Goal: Navigation & Orientation: Find specific page/section

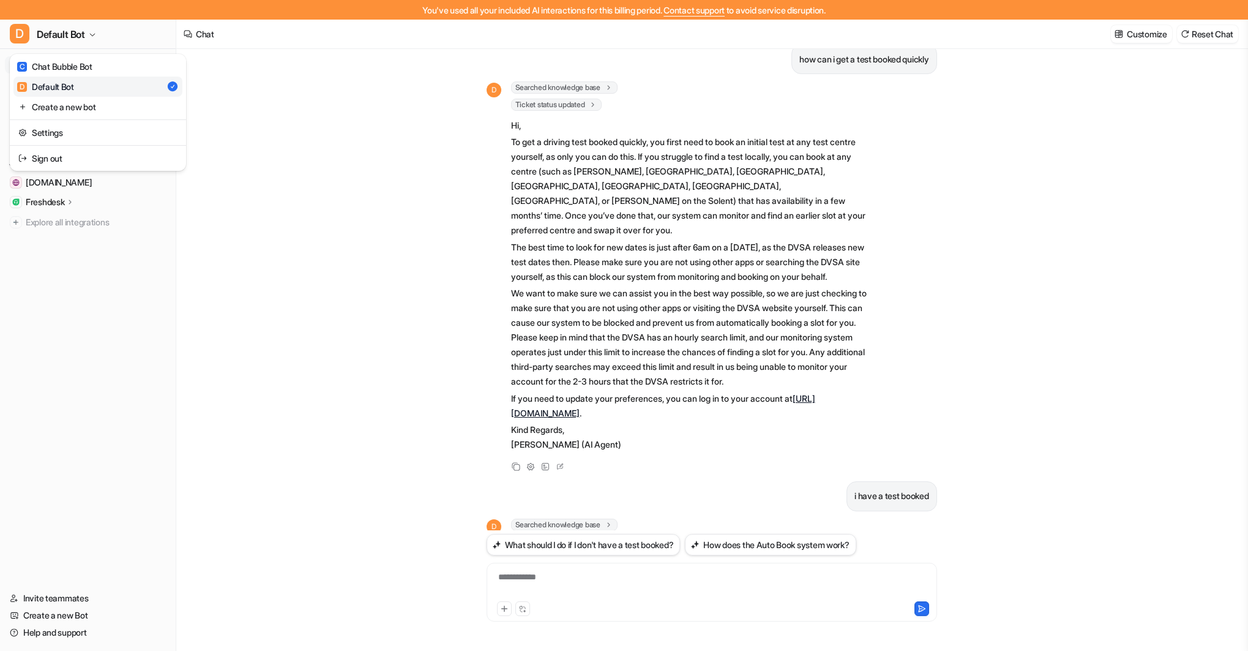
scroll to position [409, 0]
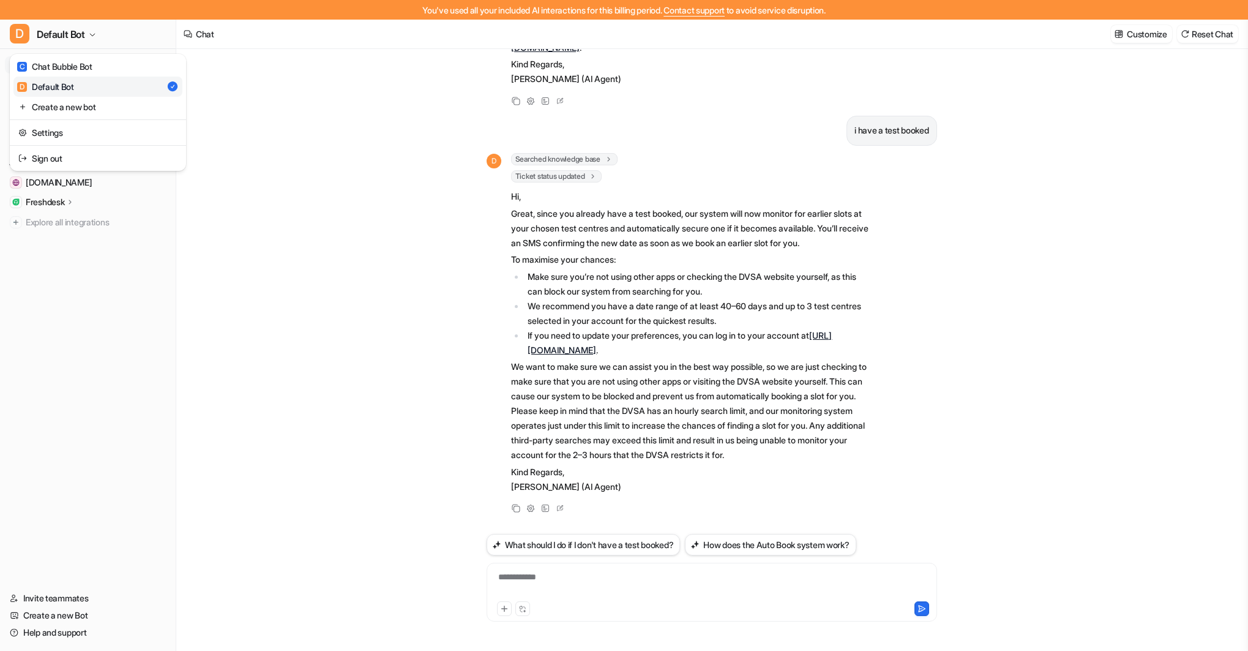
click at [92, 65] on div "C Chat Bubble Bot" at bounding box center [54, 66] width 75 height 13
click at [74, 65] on div "C Chat Bubble Bot" at bounding box center [54, 66] width 75 height 13
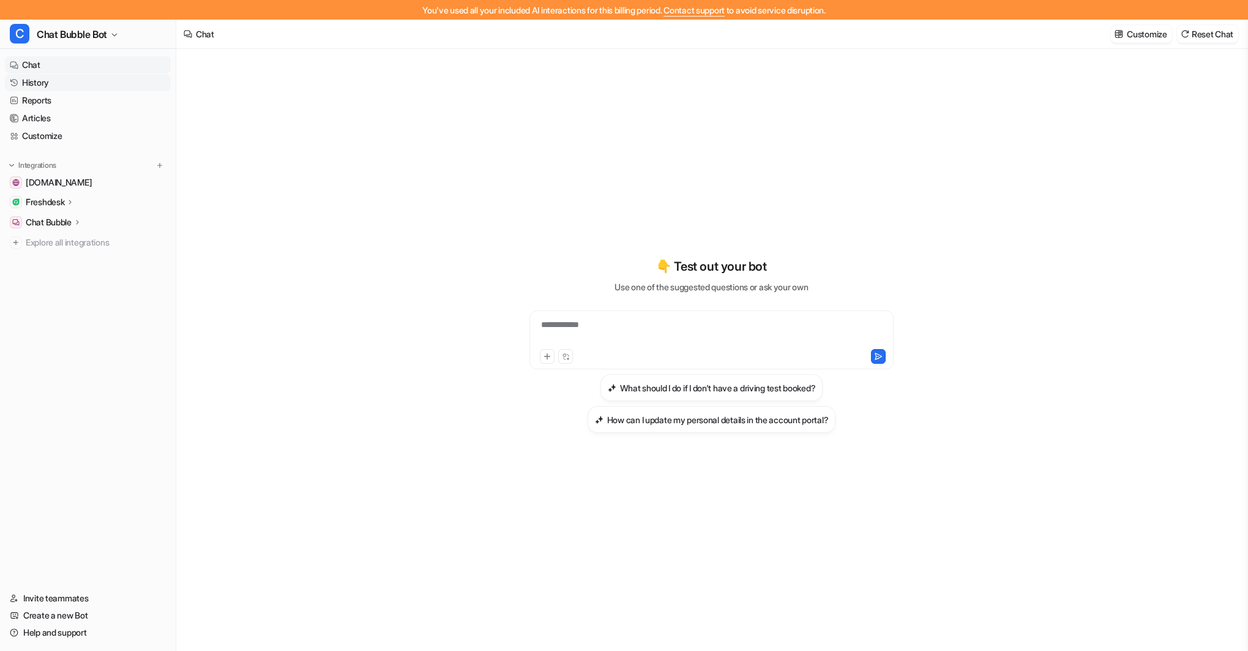
click at [47, 76] on link "History" at bounding box center [88, 82] width 166 height 17
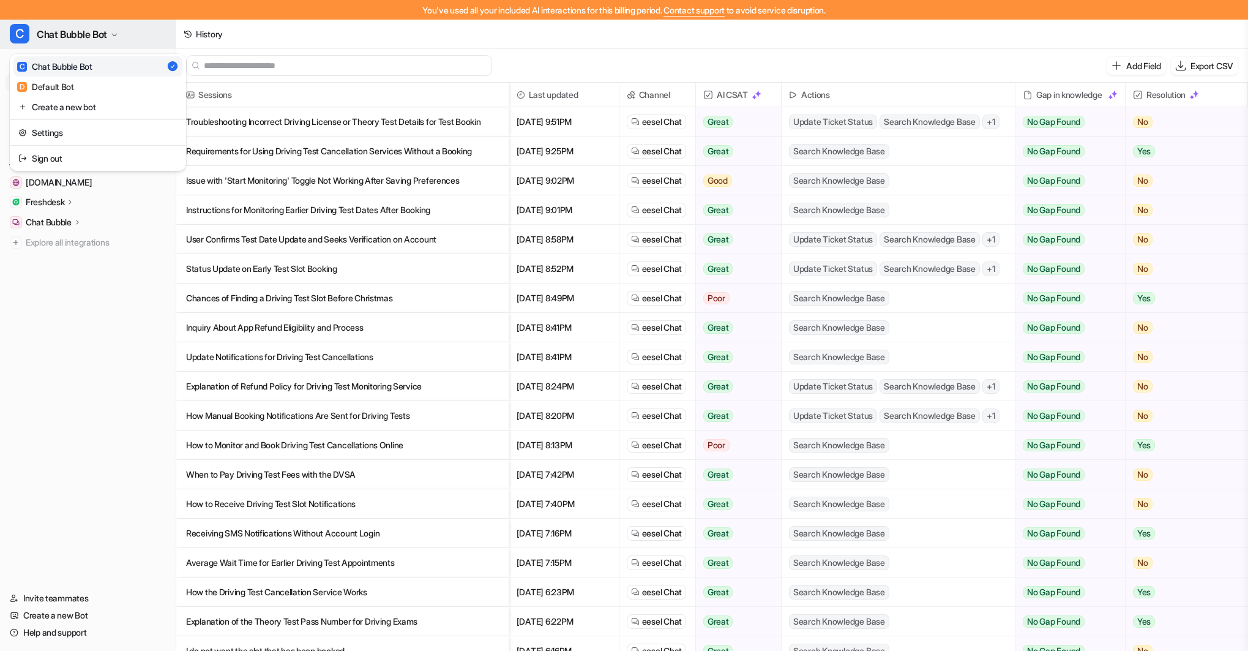
click at [73, 25] on button "C Chat Bubble Bot" at bounding box center [88, 34] width 176 height 29
click at [76, 84] on link "D Default Bot" at bounding box center [97, 87] width 169 height 20
